Goal: Information Seeking & Learning: Learn about a topic

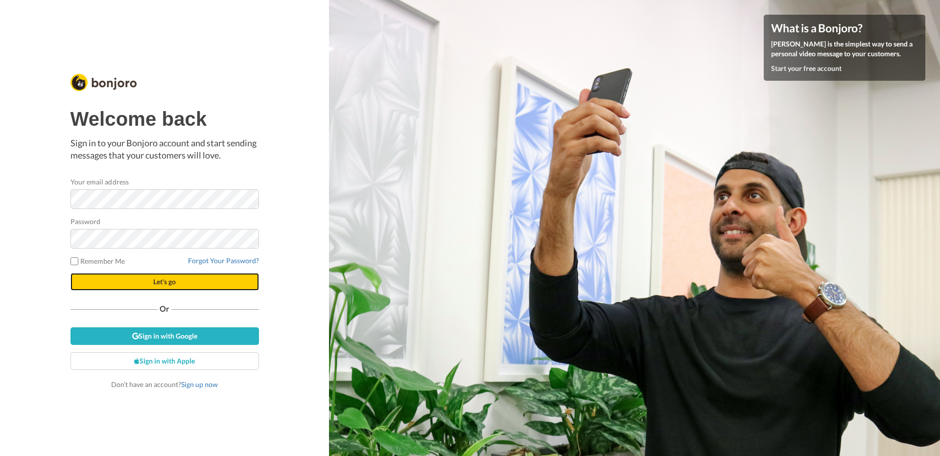
click at [148, 279] on button "Let's go" at bounding box center [165, 282] width 189 height 18
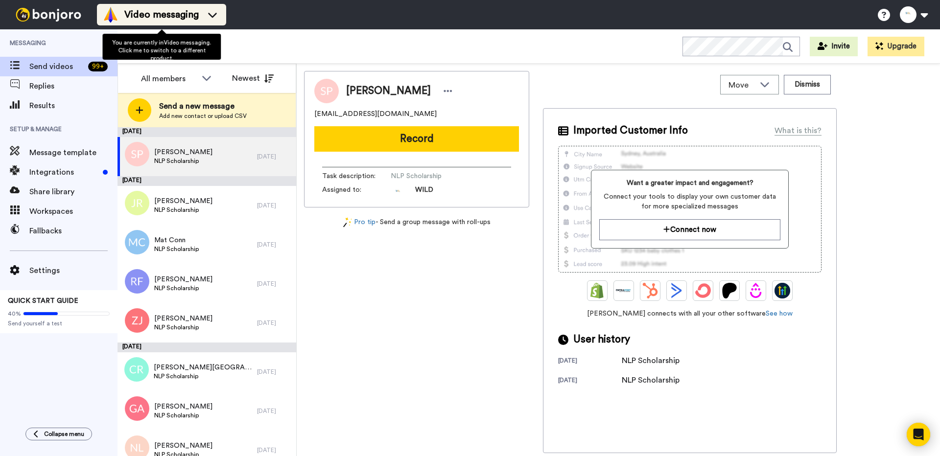
click at [195, 12] on span "Video messaging" at bounding box center [161, 15] width 74 height 14
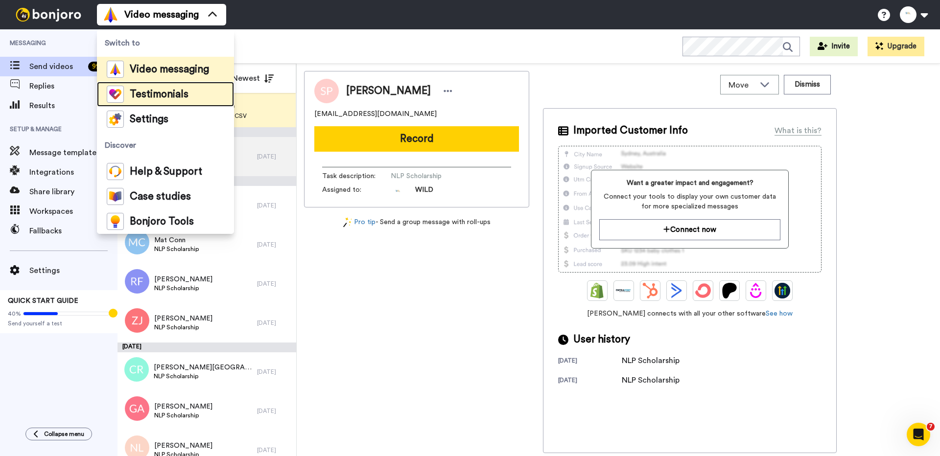
click at [168, 90] on span "Testimonials" at bounding box center [159, 95] width 59 height 10
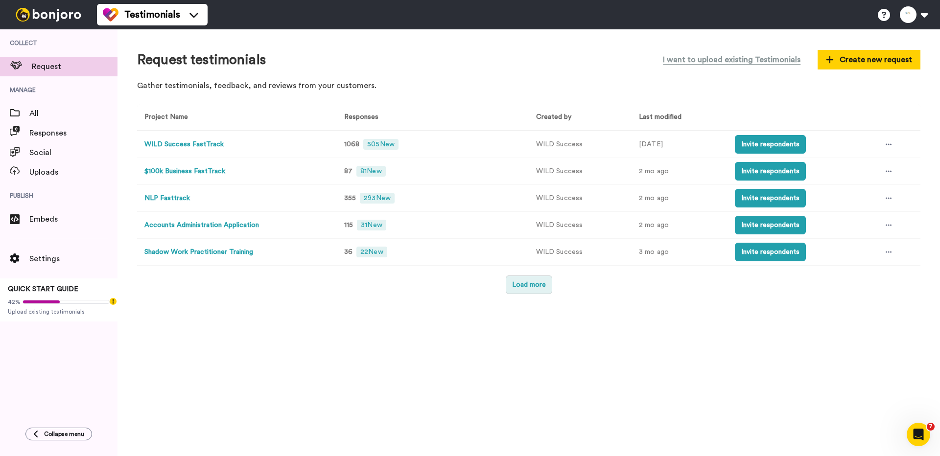
click at [534, 286] on button "Load more" at bounding box center [529, 285] width 47 height 19
